Goal: Book appointment/travel/reservation

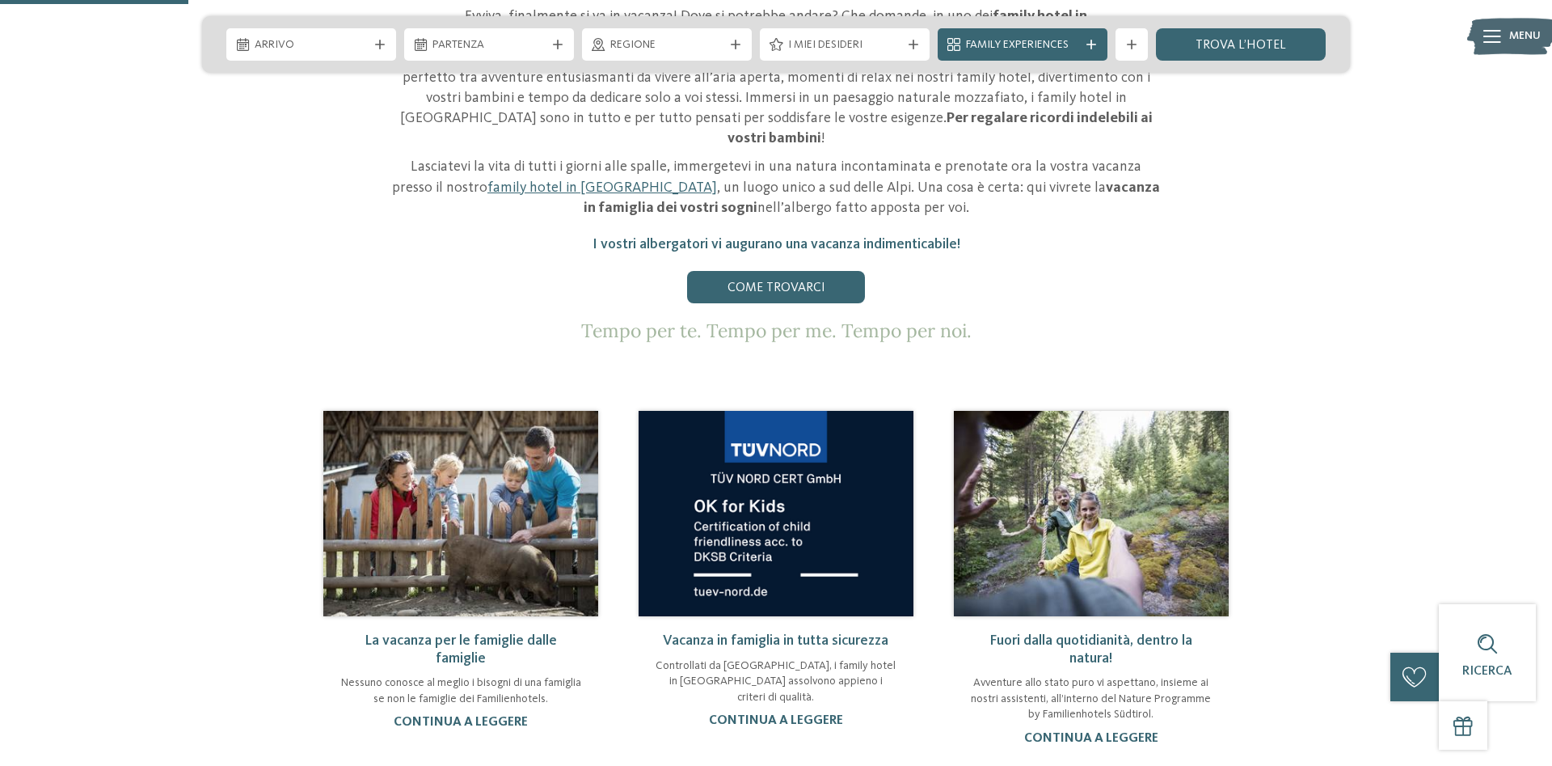
scroll to position [330, 0]
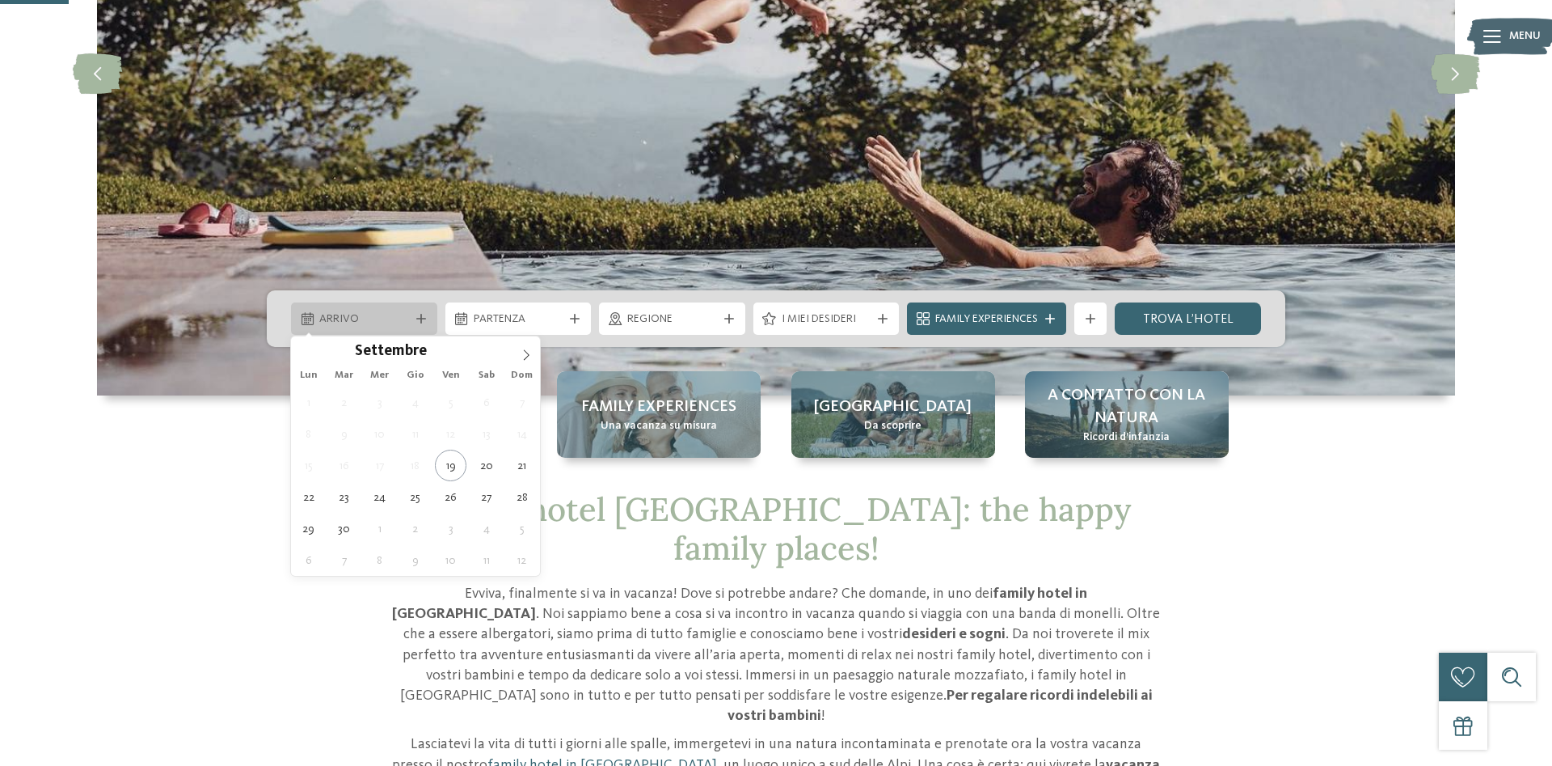
click at [411, 318] on div "Arrivo" at bounding box center [364, 319] width 98 height 18
click at [527, 351] on icon at bounding box center [526, 354] width 11 height 11
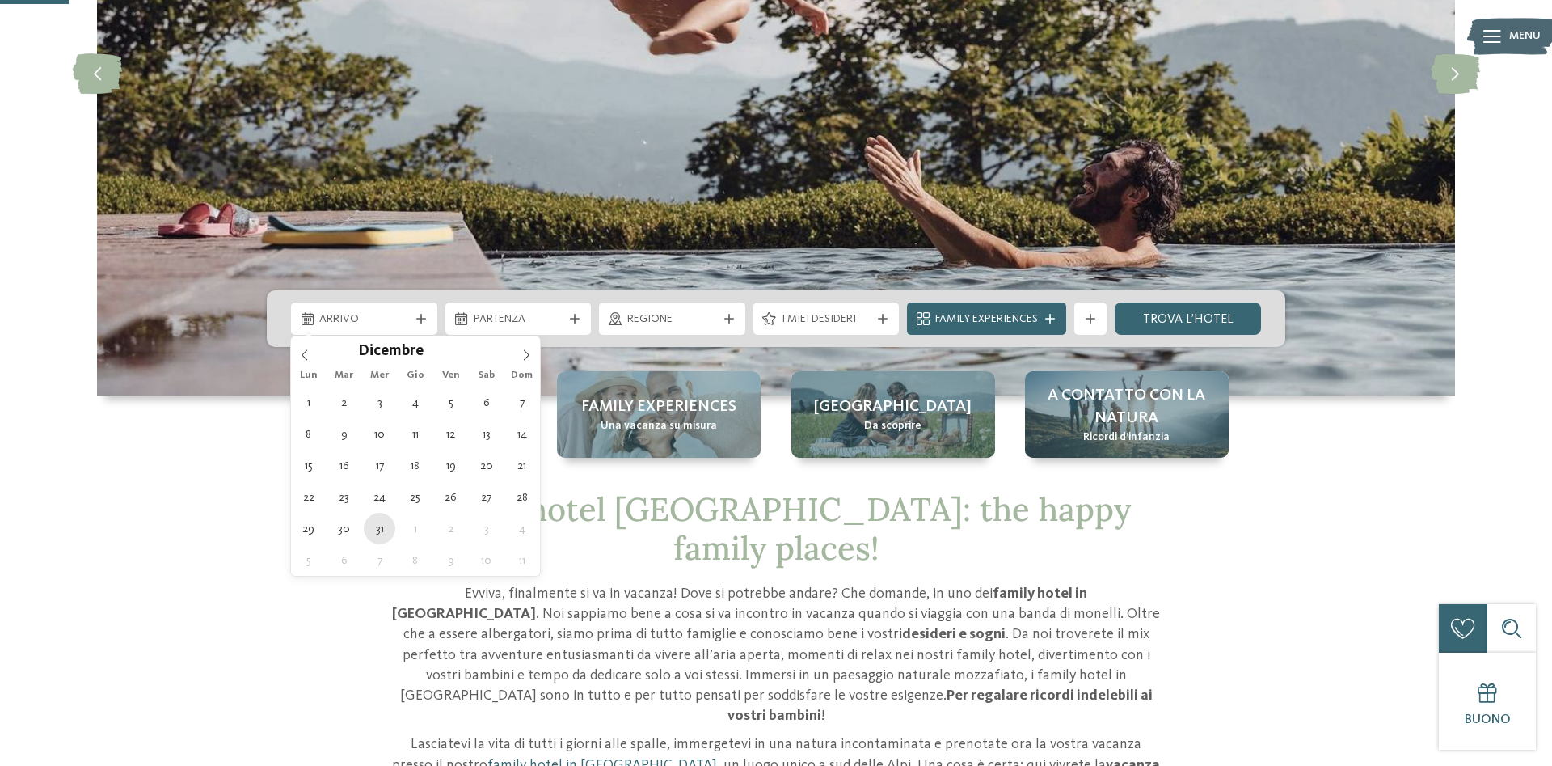
type div "[DATE]"
type input "****"
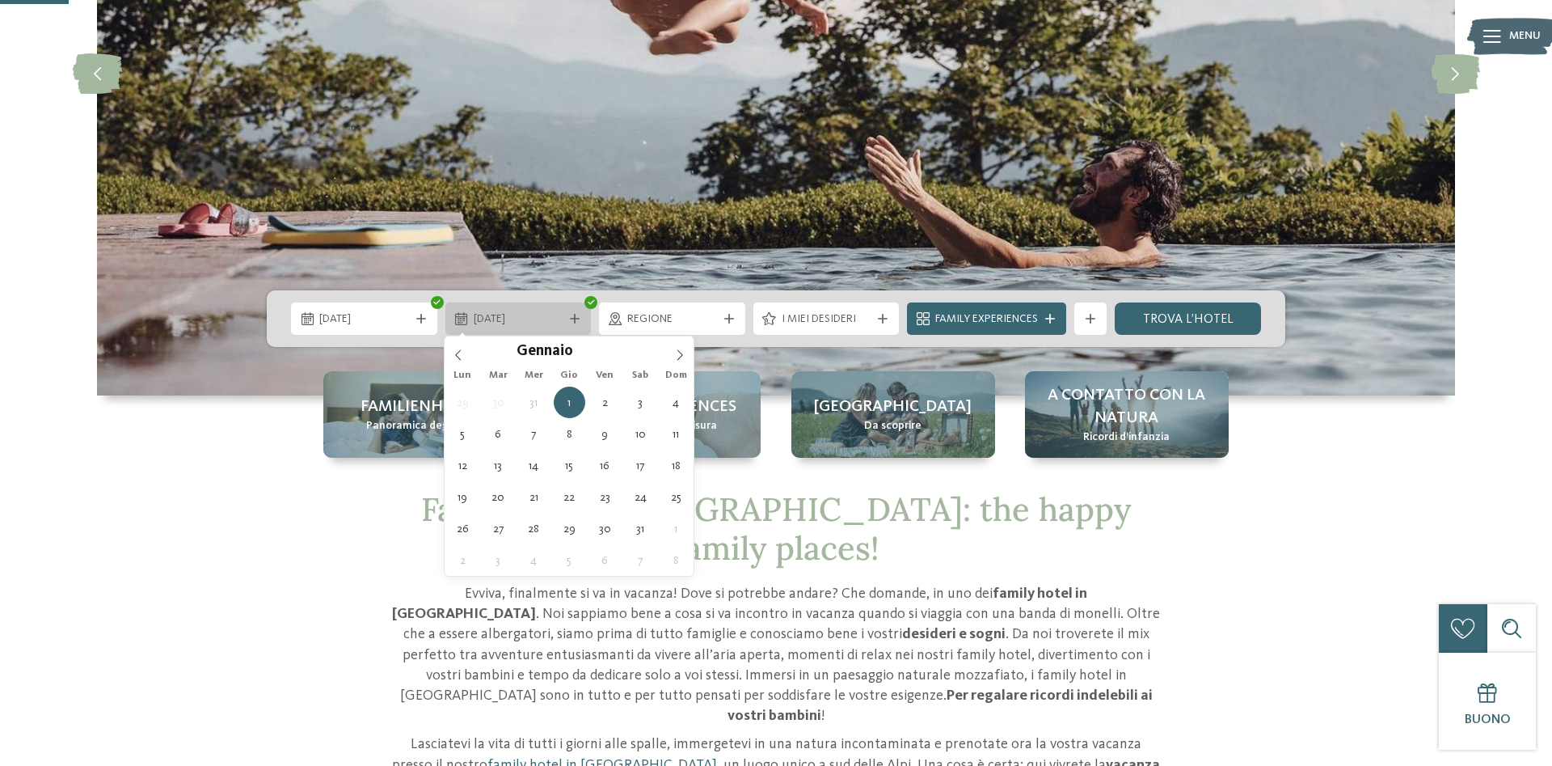
click at [572, 316] on icon at bounding box center [575, 319] width 10 height 10
type div "[DATE]"
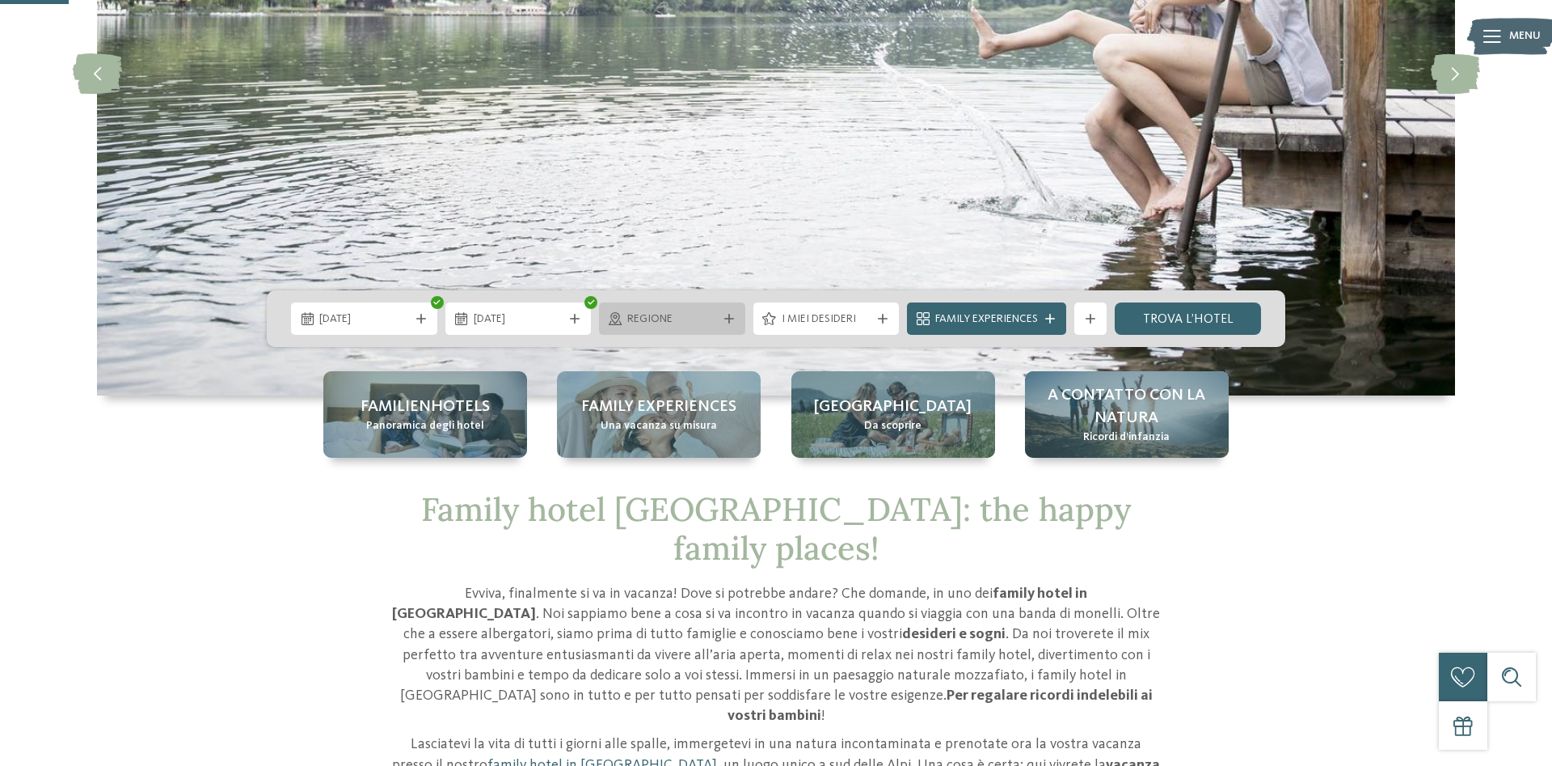
click at [660, 319] on span "Regione" at bounding box center [672, 319] width 90 height 16
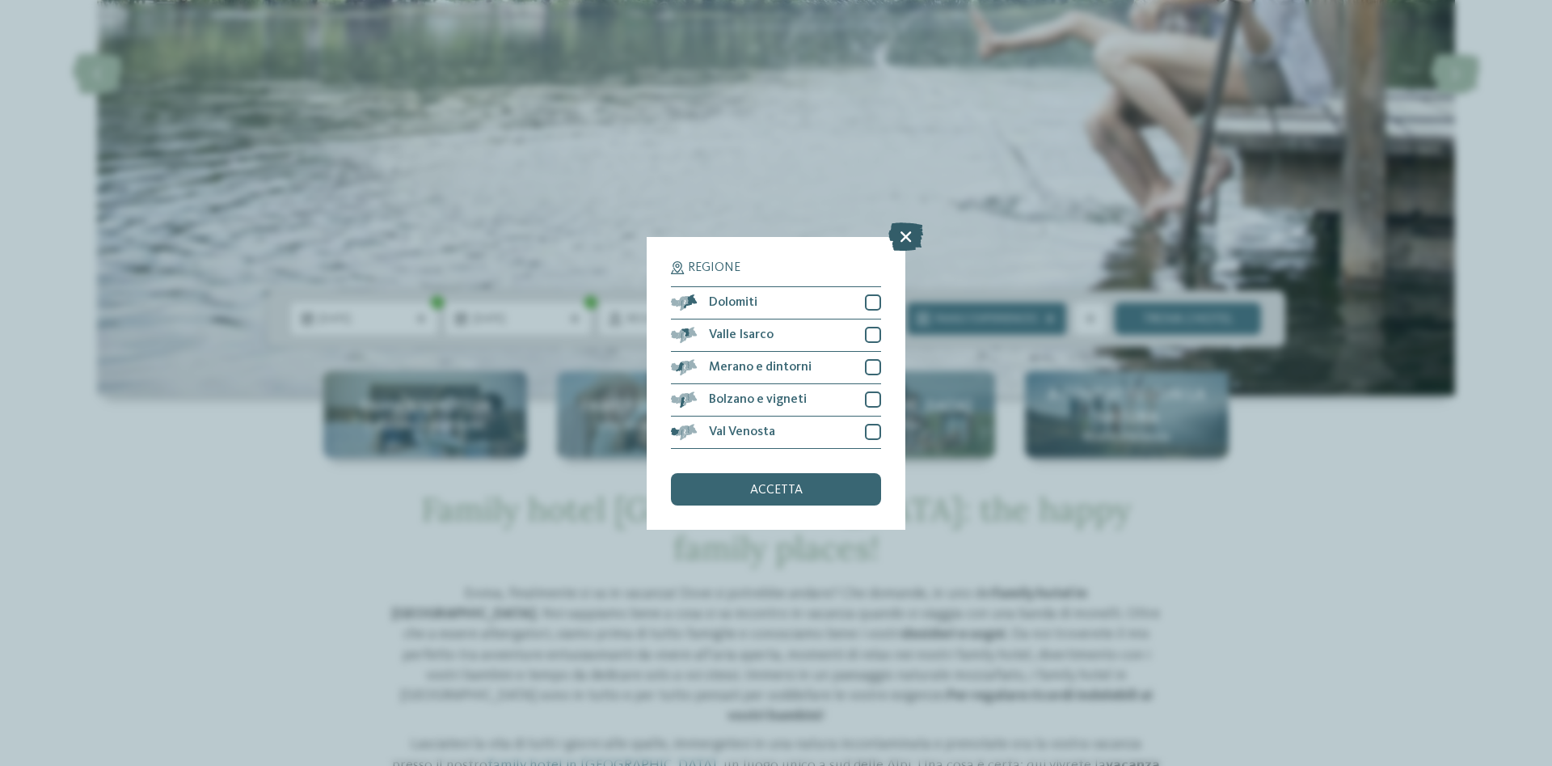
click at [894, 237] on icon at bounding box center [905, 236] width 35 height 28
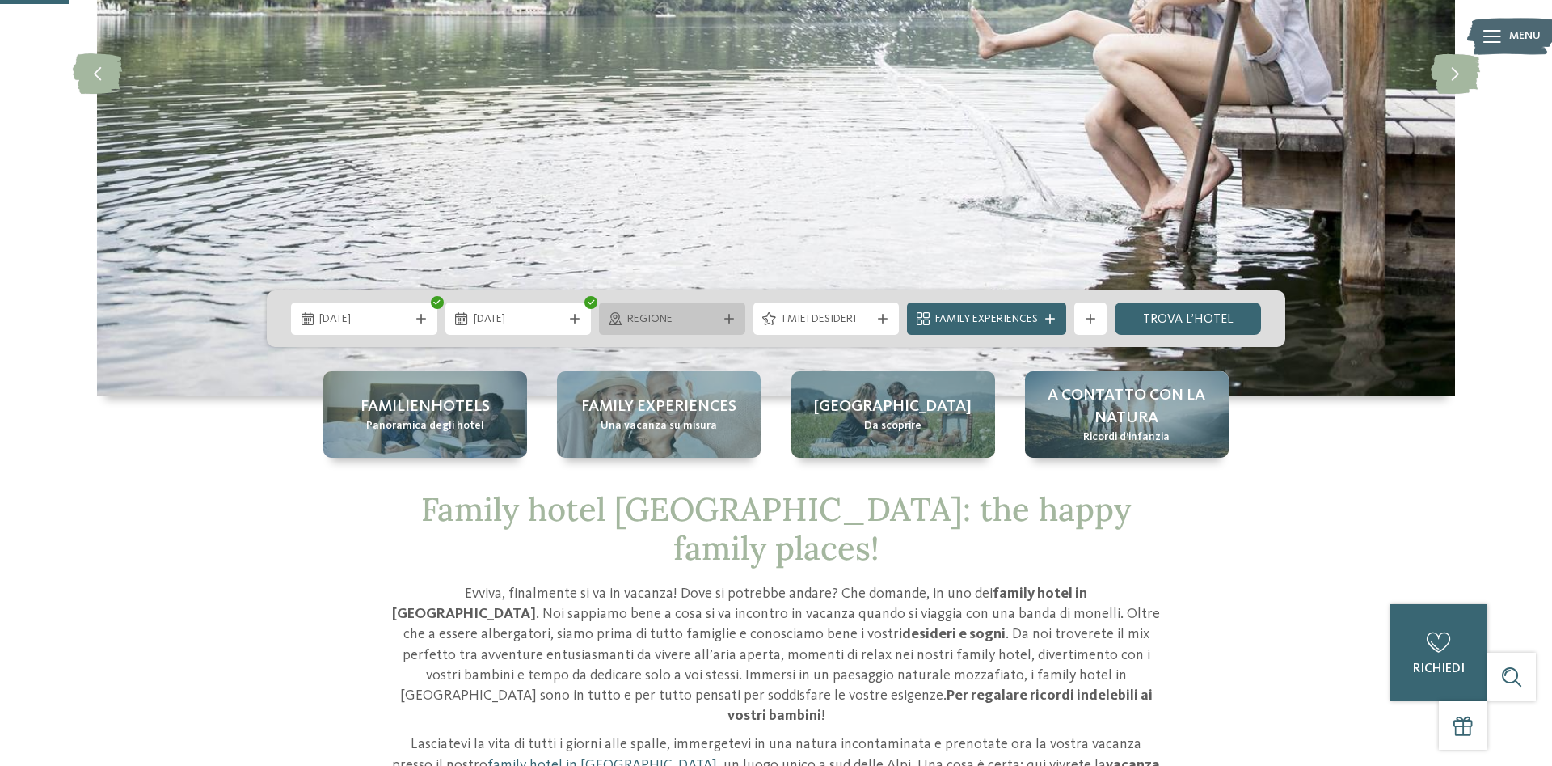
click at [716, 323] on div "Regione" at bounding box center [672, 319] width 98 height 18
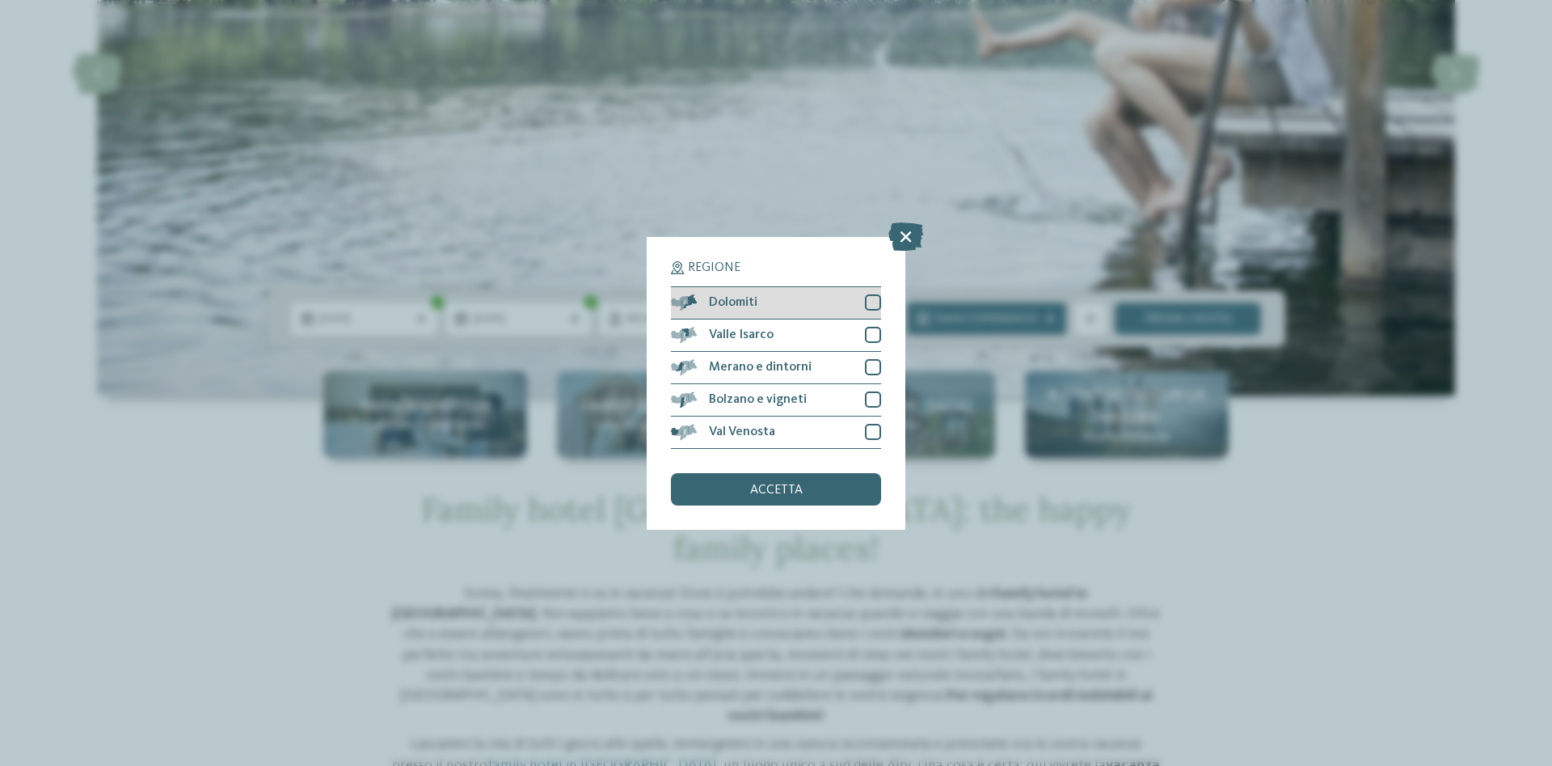
drag, startPoint x: 871, startPoint y: 306, endPoint x: 863, endPoint y: 345, distance: 40.3
click at [867, 313] on div "Dolomiti" at bounding box center [776, 303] width 210 height 32
click at [866, 340] on div at bounding box center [873, 335] width 16 height 16
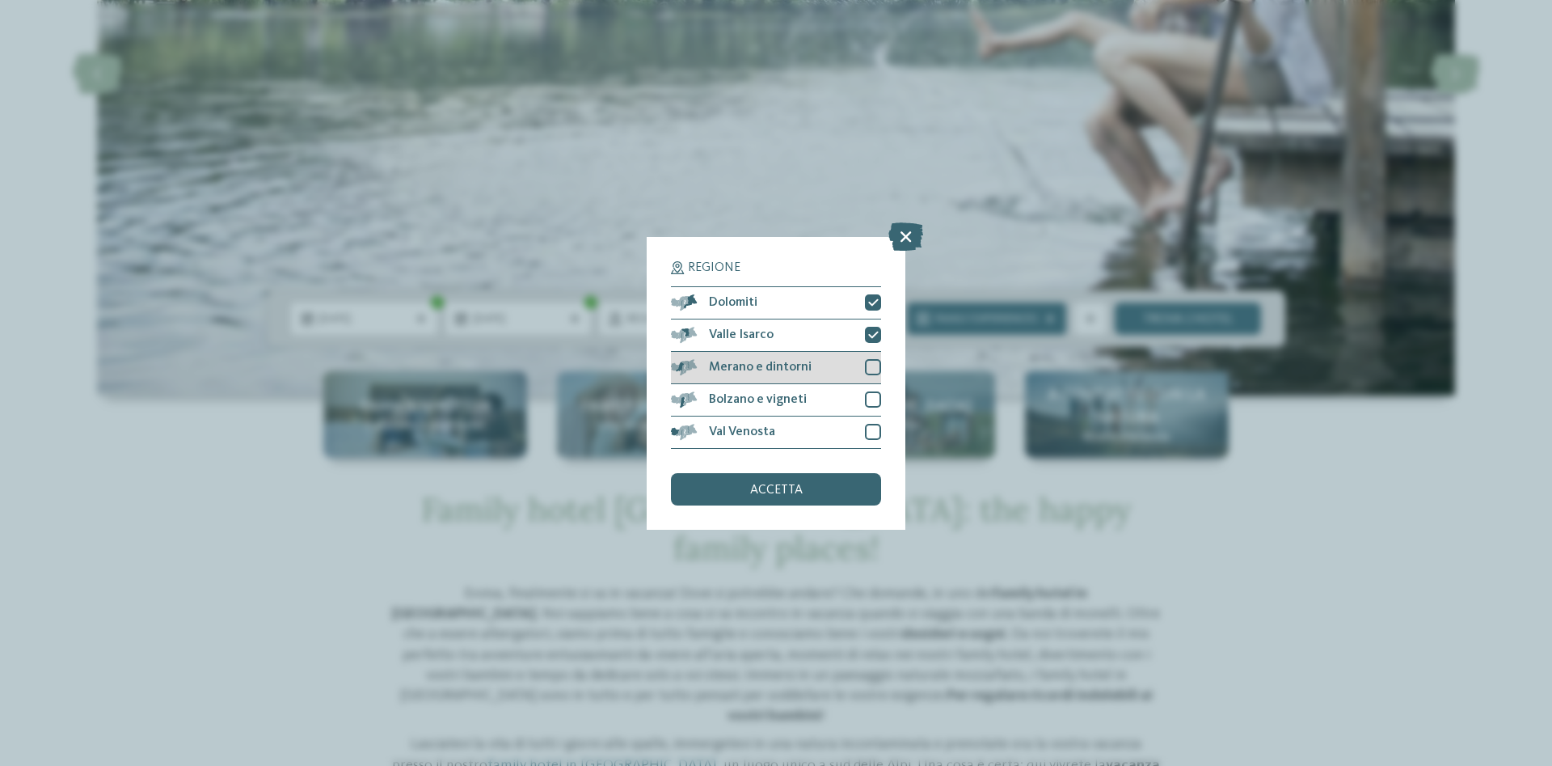
click at [867, 365] on div at bounding box center [873, 367] width 16 height 16
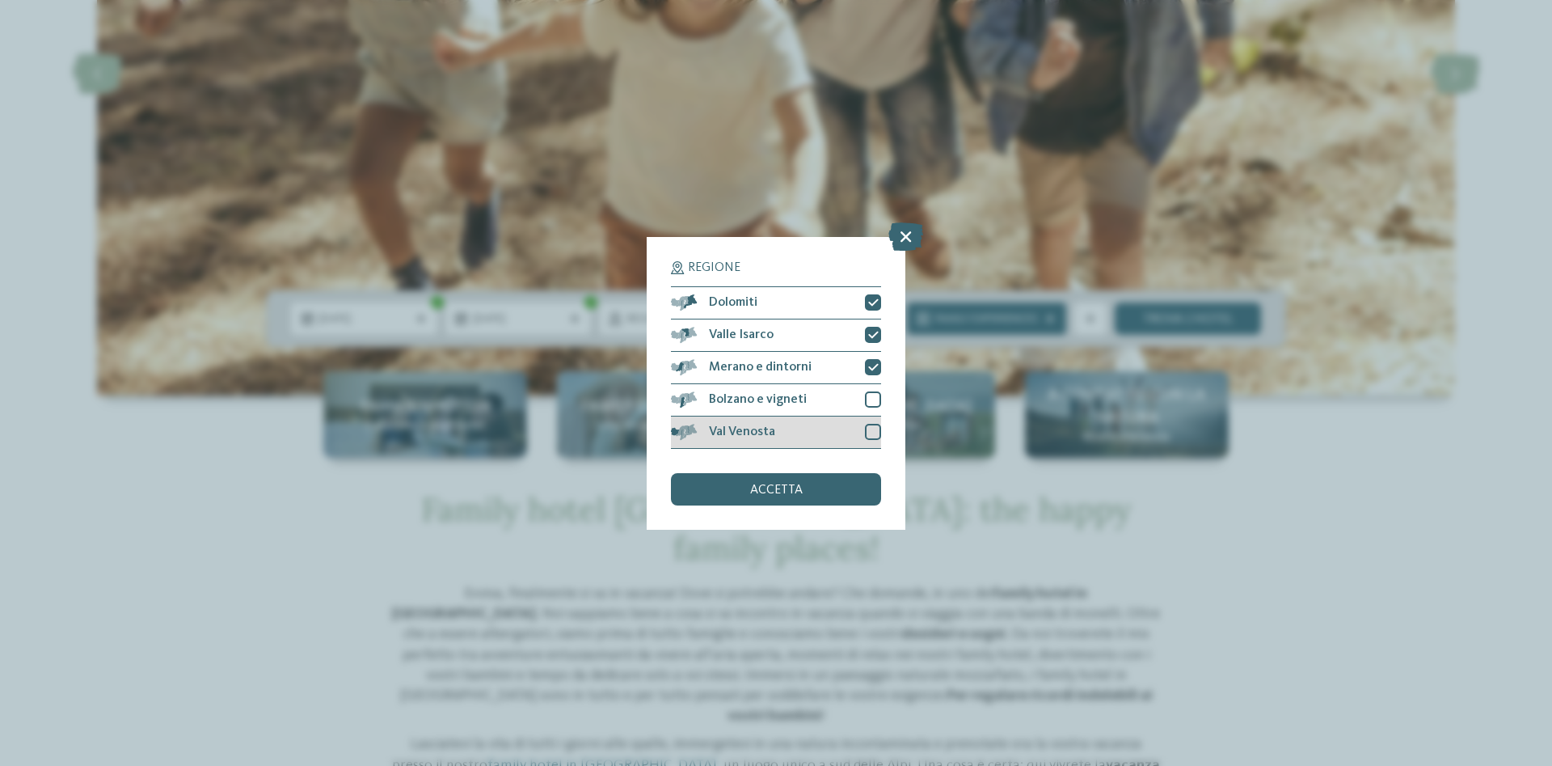
drag, startPoint x: 868, startPoint y: 395, endPoint x: 875, endPoint y: 437, distance: 43.3
click at [868, 401] on div at bounding box center [873, 399] width 16 height 16
click at [875, 438] on div at bounding box center [873, 432] width 16 height 16
click at [815, 501] on div "accetta" at bounding box center [776, 489] width 210 height 32
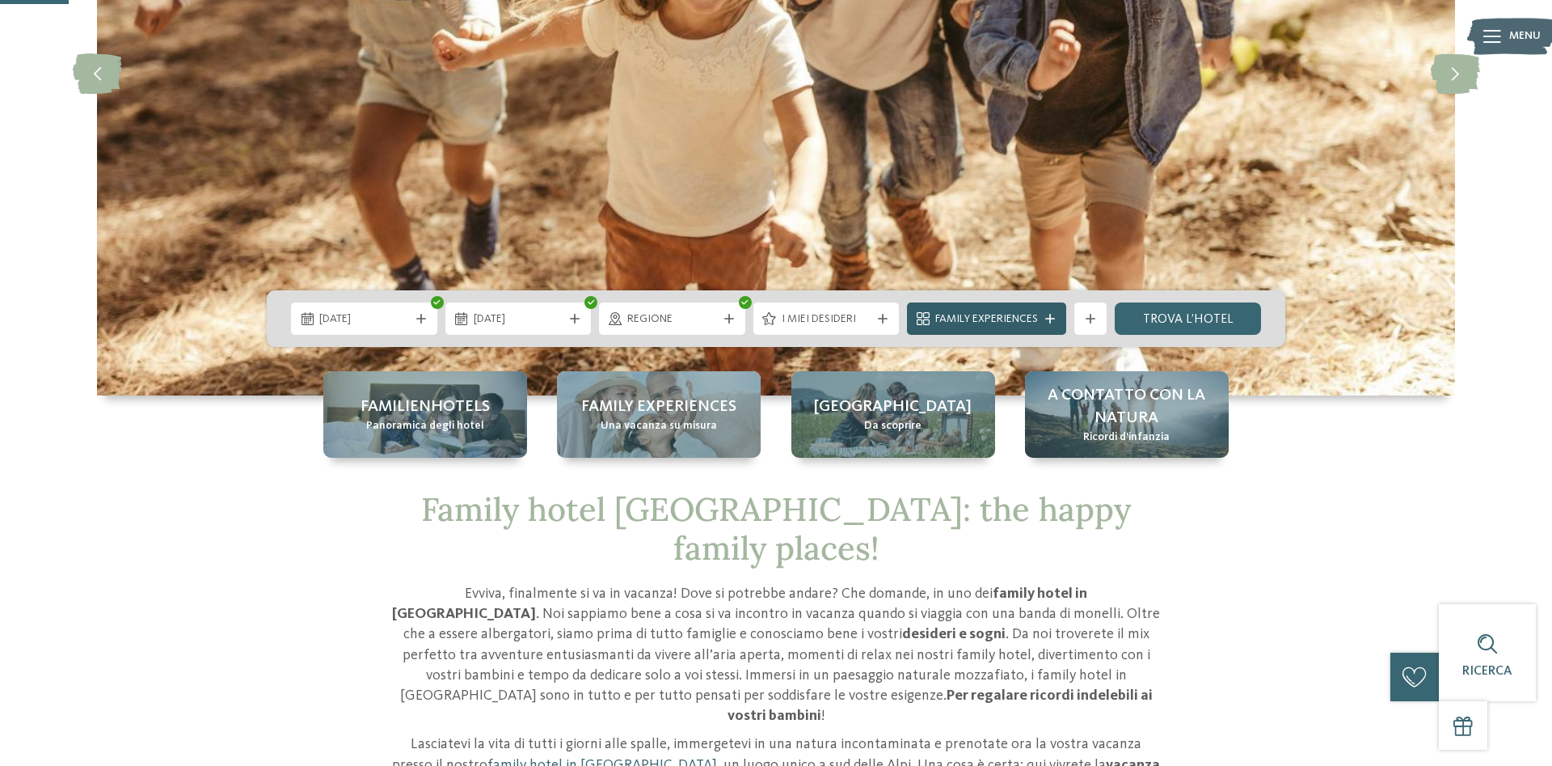
click at [1016, 313] on span "Family Experiences" at bounding box center [986, 319] width 103 height 16
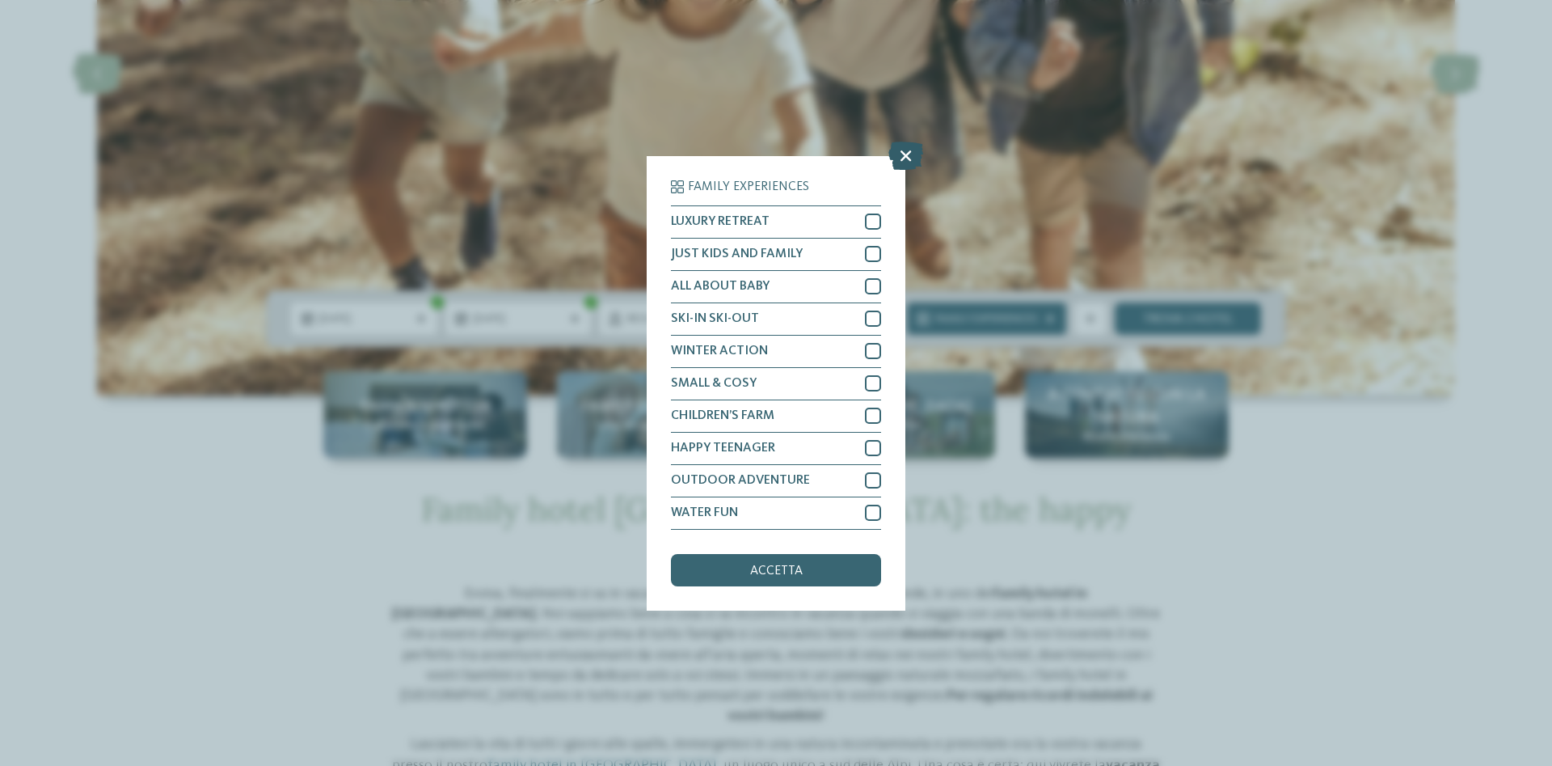
click at [898, 158] on icon at bounding box center [905, 155] width 35 height 28
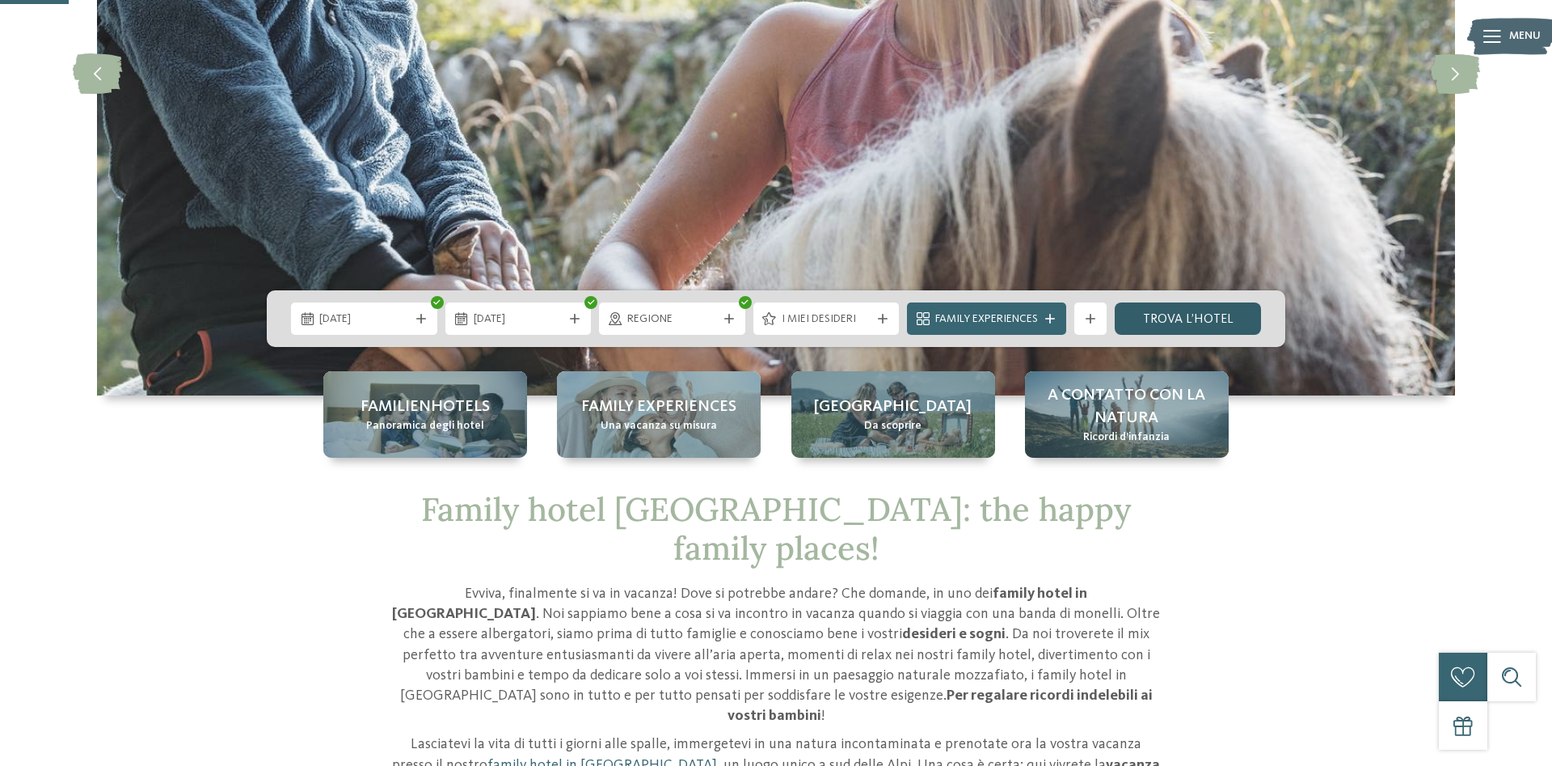
click at [1171, 315] on link "trova l’hotel" at bounding box center [1188, 318] width 146 height 32
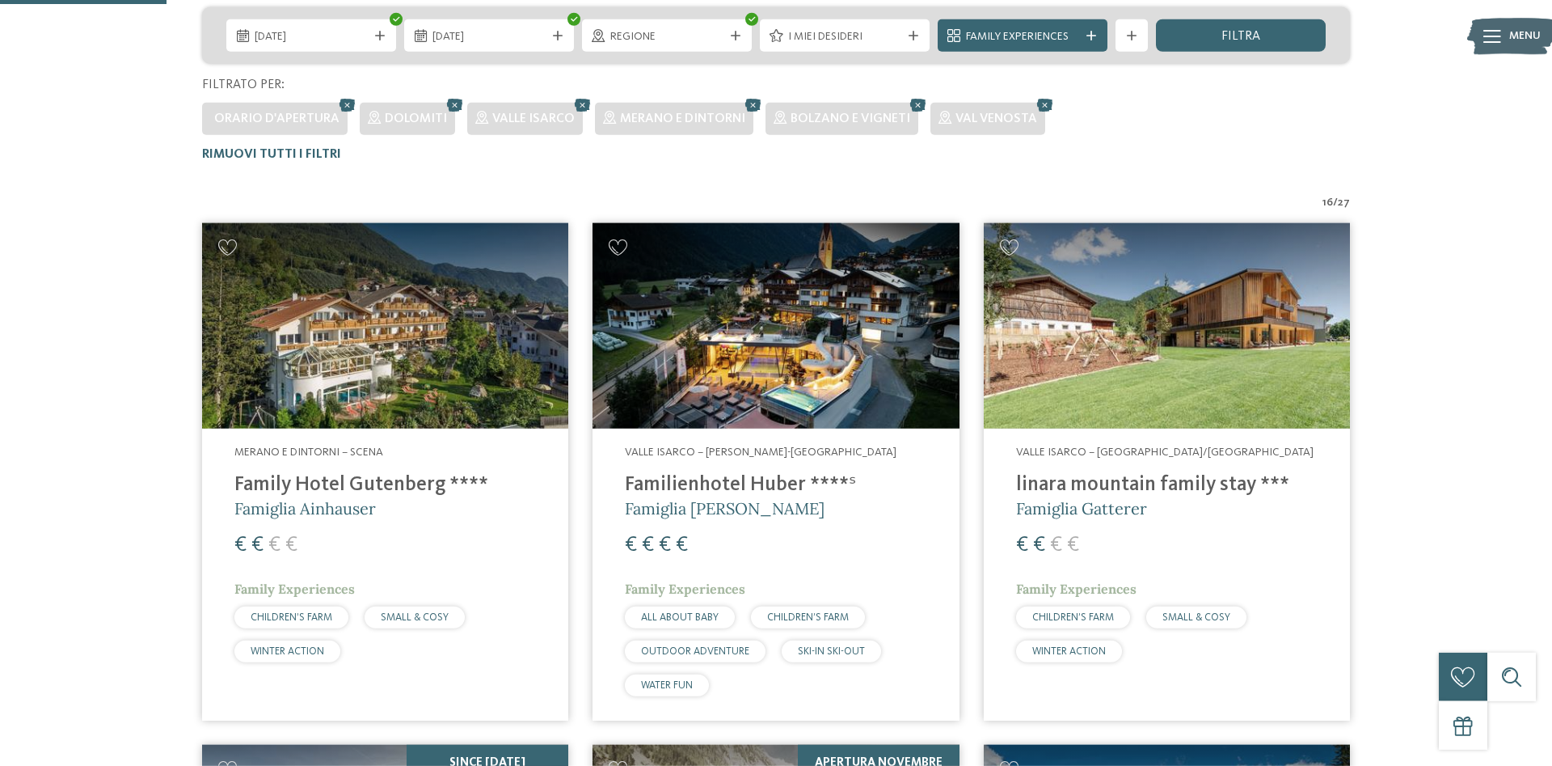
scroll to position [364, 0]
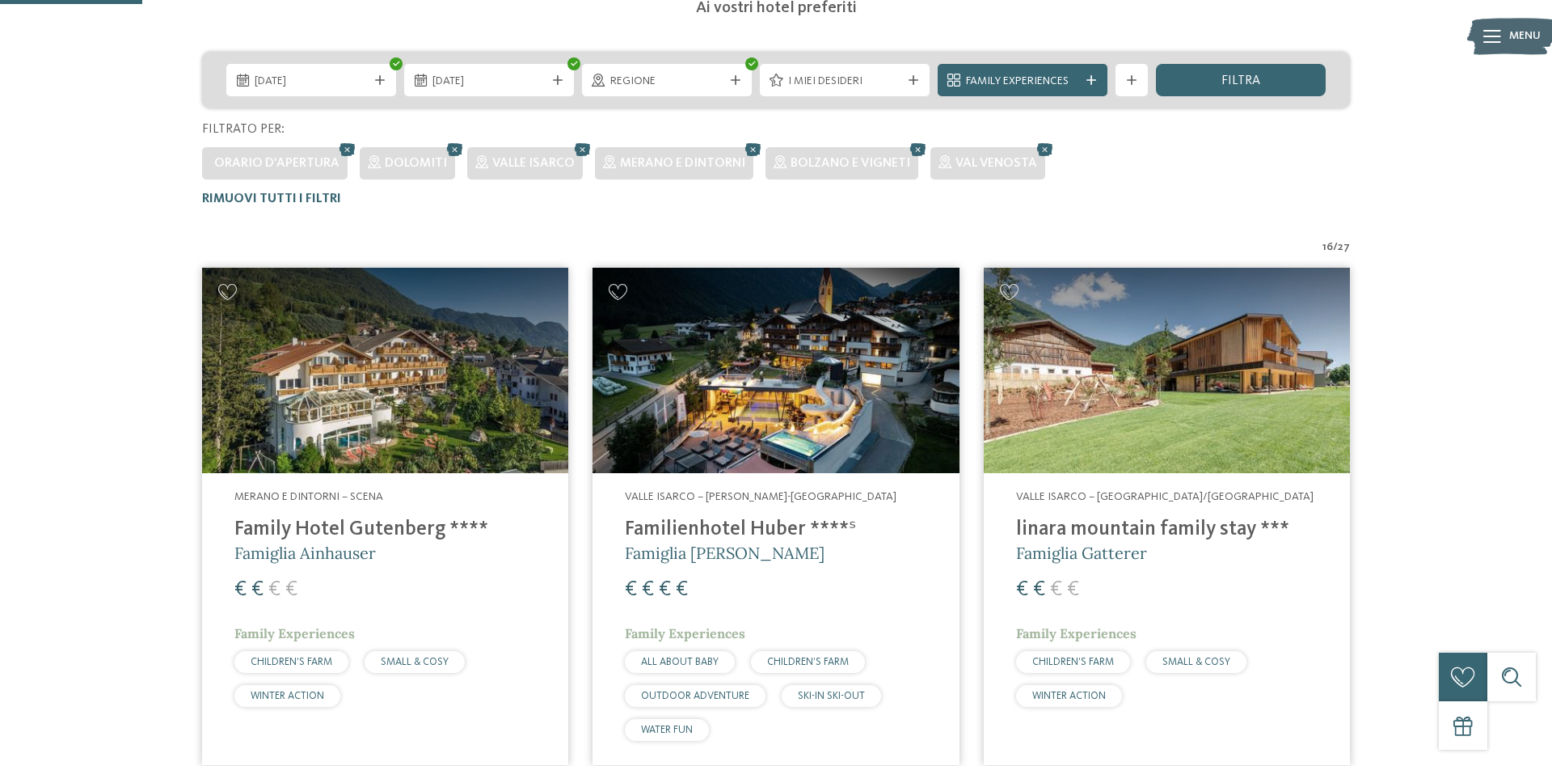
click at [350, 542] on h4 "Family Hotel Gutenberg ****" at bounding box center [385, 529] width 302 height 24
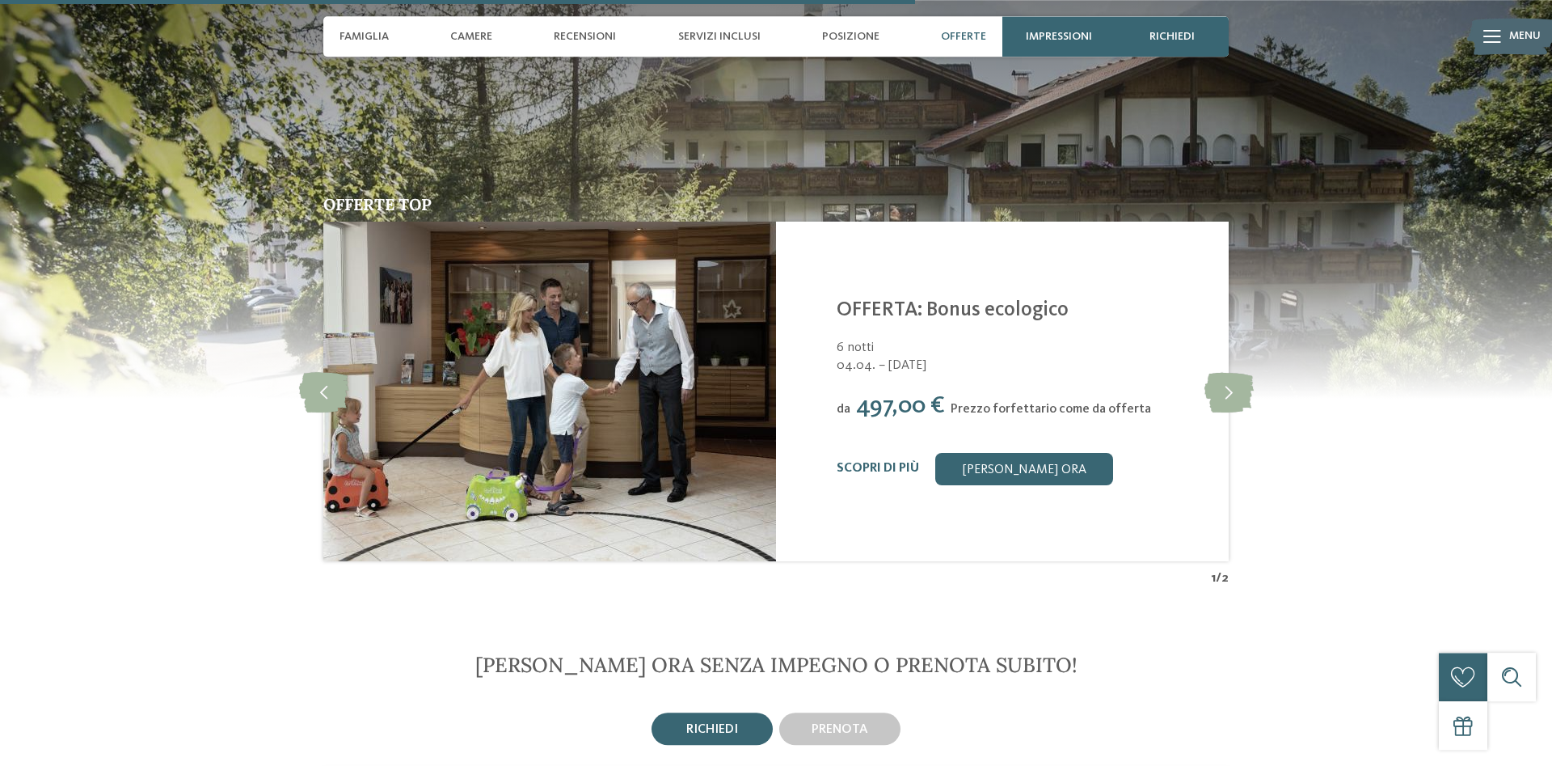
scroll to position [2886, 0]
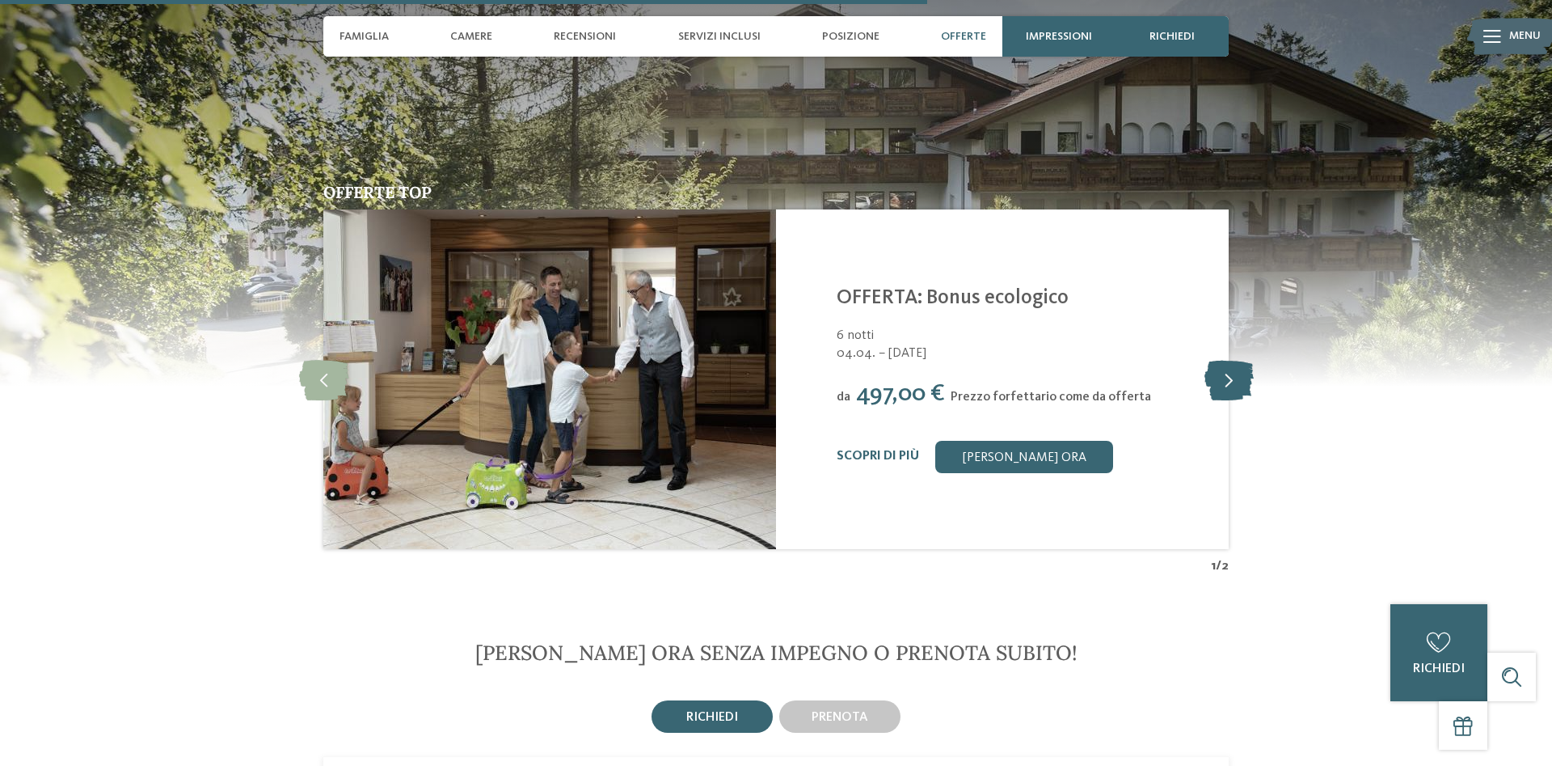
click at [1225, 359] on icon at bounding box center [1229, 379] width 49 height 40
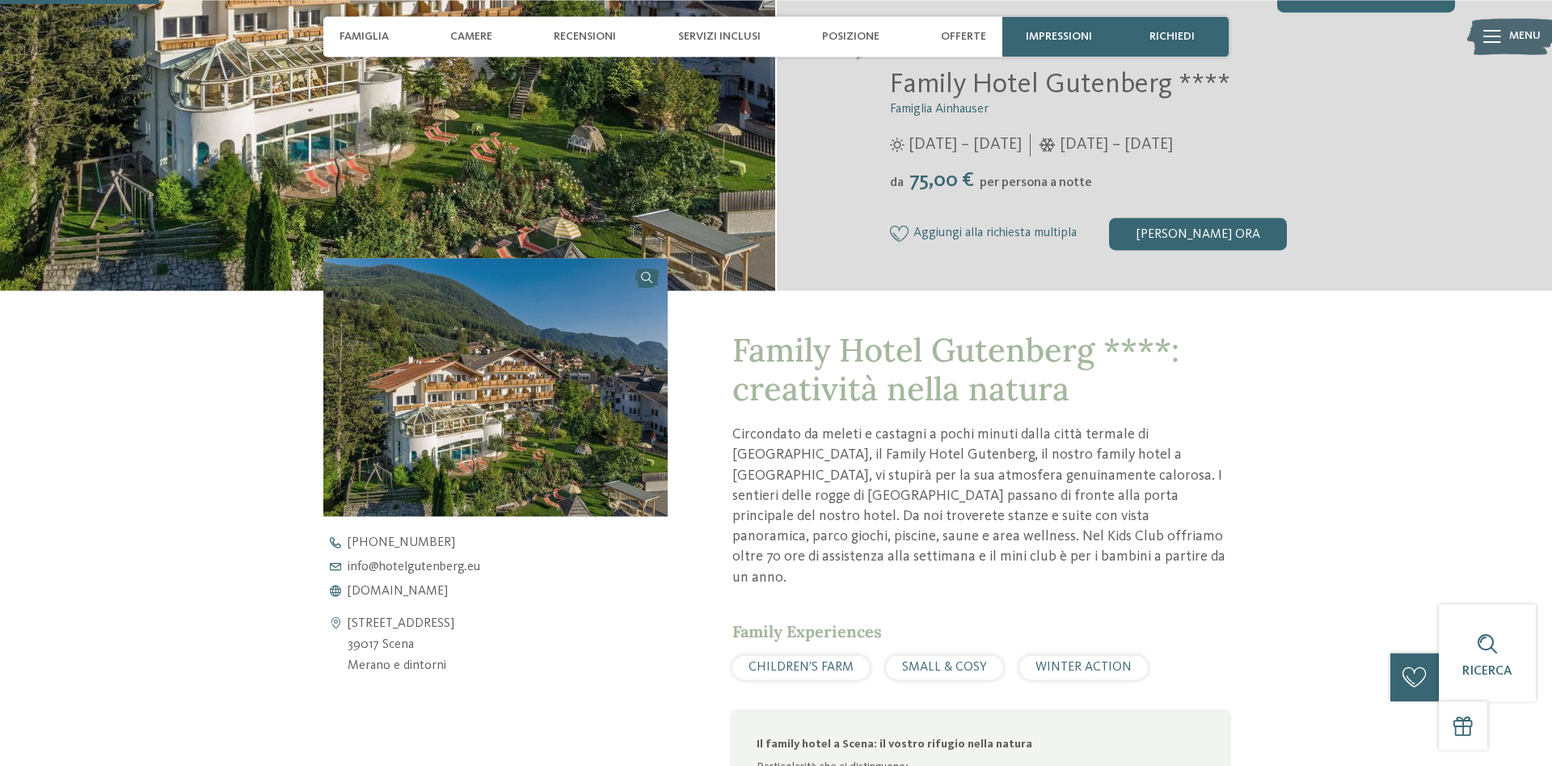
scroll to position [165, 0]
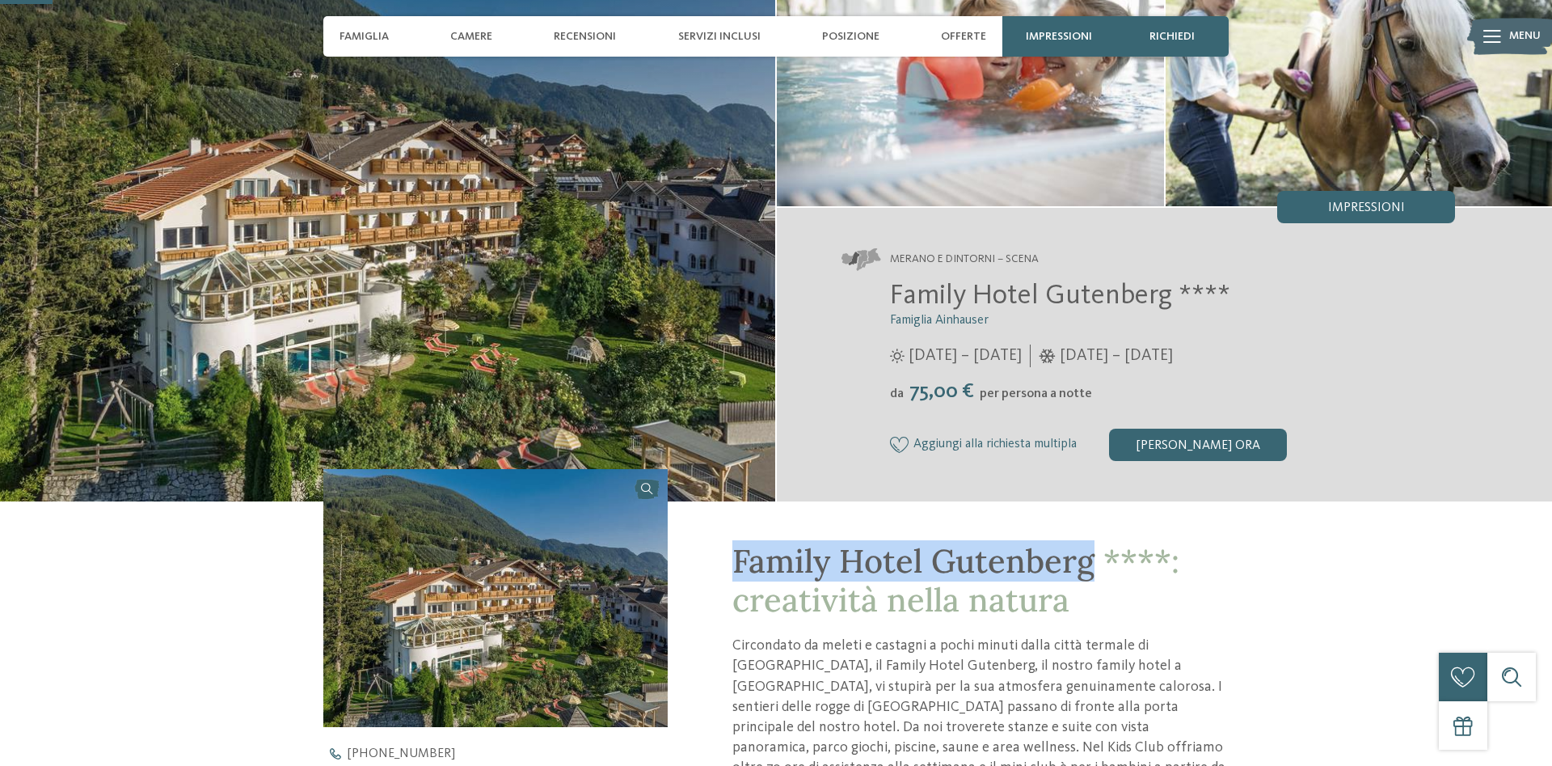
drag, startPoint x: 728, startPoint y: 559, endPoint x: 1089, endPoint y: 556, distance: 360.6
copy span "Family Hotel Gutenberg"
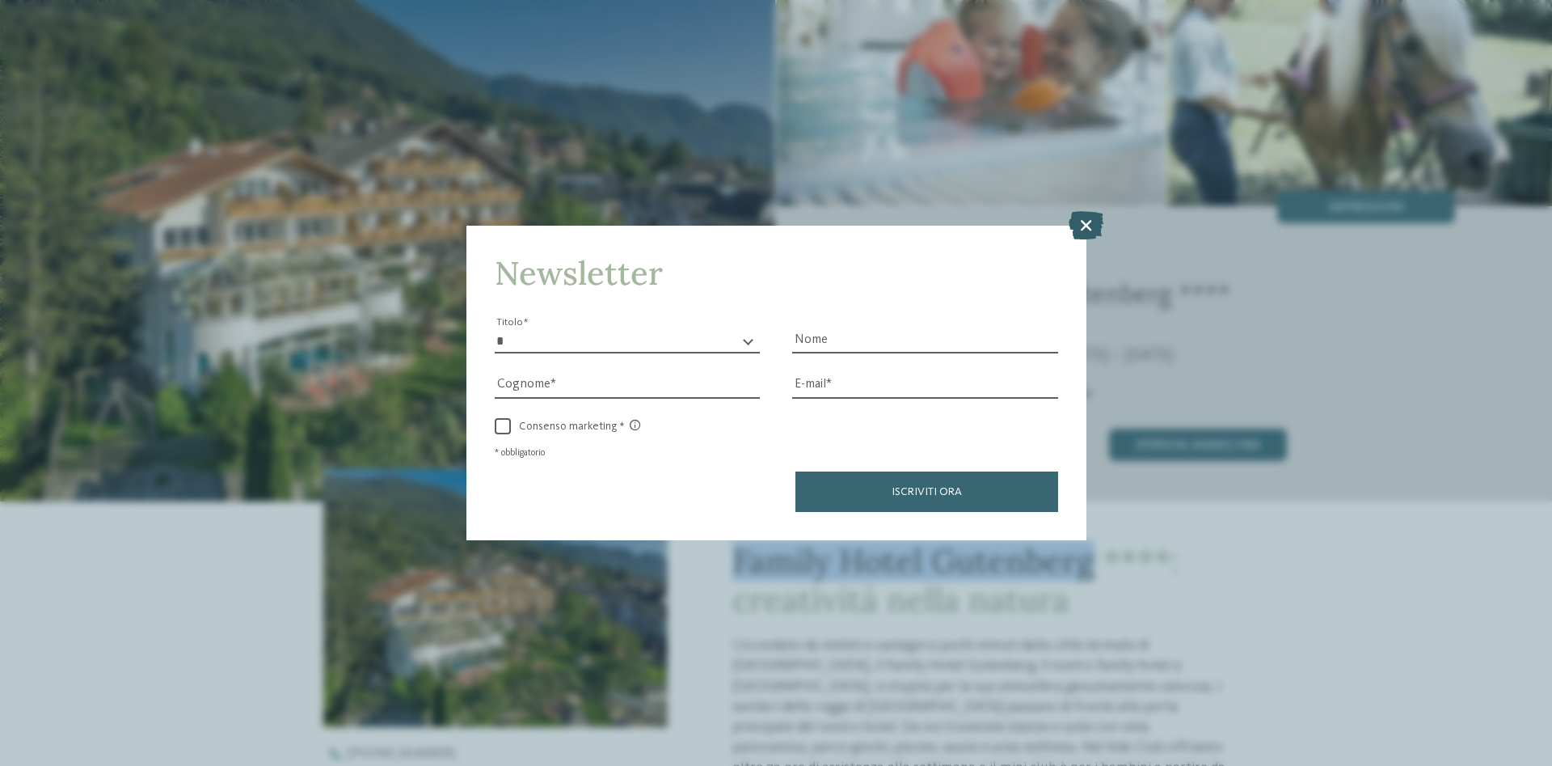
click at [1078, 217] on icon at bounding box center [1086, 225] width 35 height 28
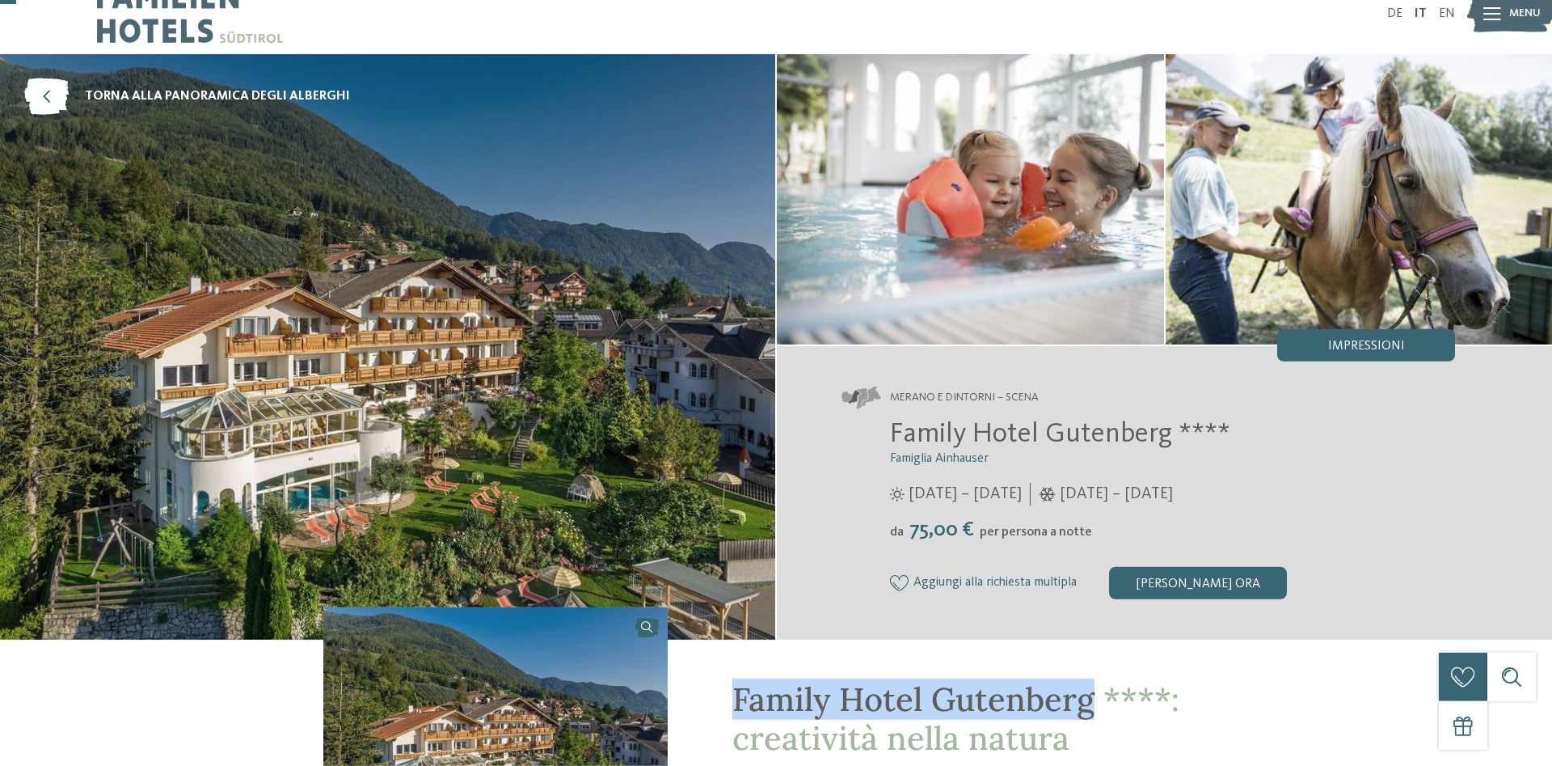
scroll to position [0, 0]
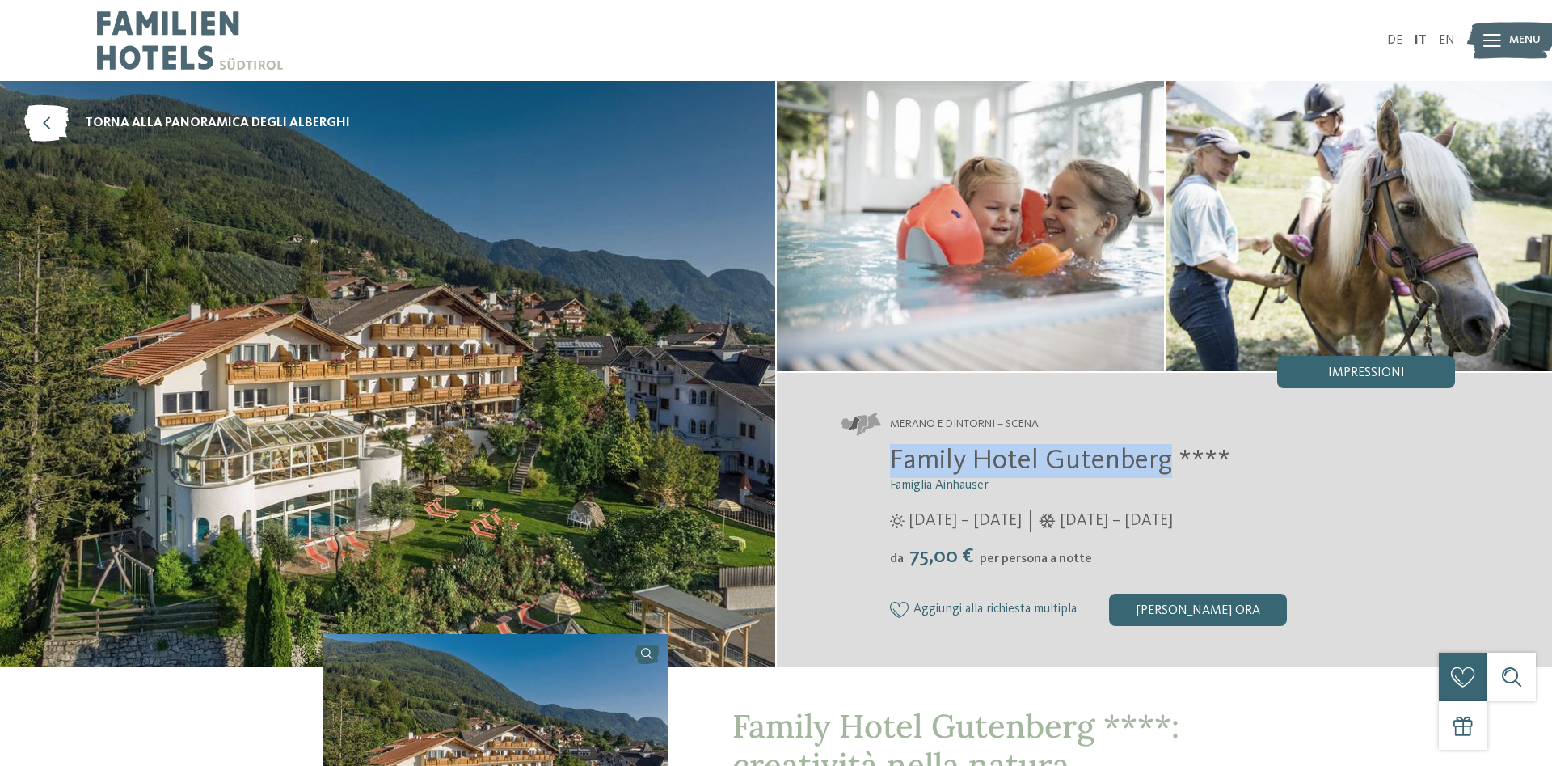
drag, startPoint x: 891, startPoint y: 454, endPoint x: 1171, endPoint y: 460, distance: 280.6
click at [1171, 460] on span "Family Hotel Gutenberg ****" at bounding box center [1060, 460] width 340 height 28
copy span "Family Hotel Gutenberg"
